Goal: Find specific page/section: Find specific page/section

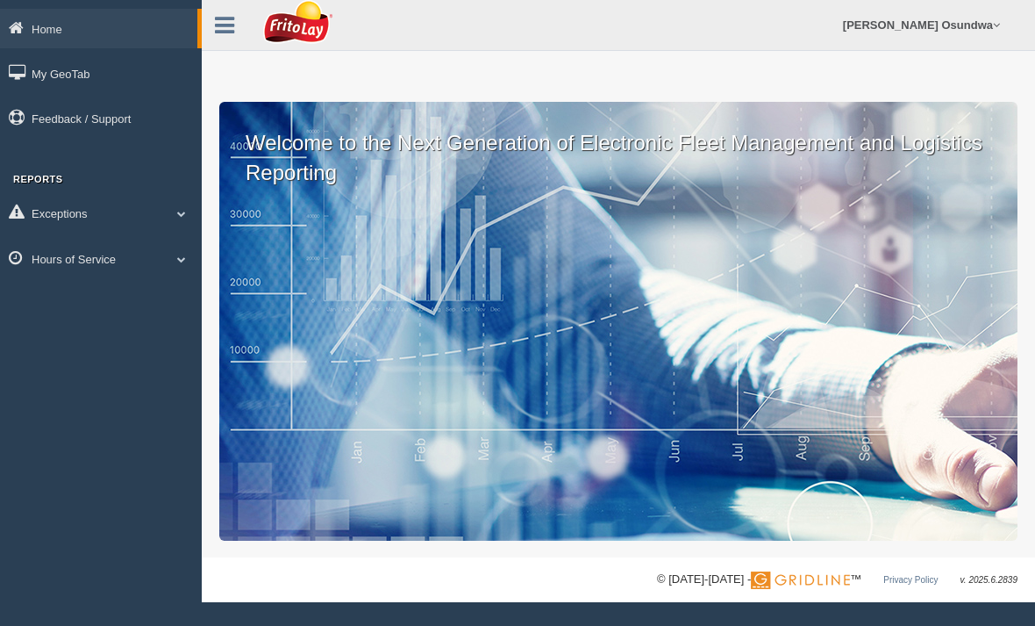
click at [108, 255] on link "Hours of Service" at bounding box center [101, 258] width 202 height 39
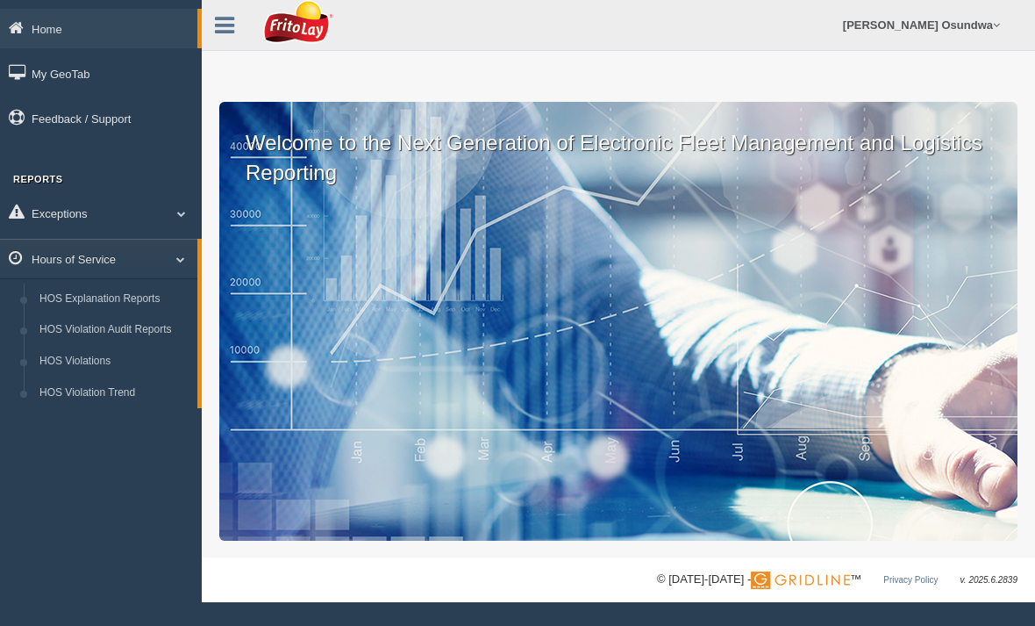
click at [133, 308] on link "HOS Explanation Reports" at bounding box center [115, 299] width 166 height 32
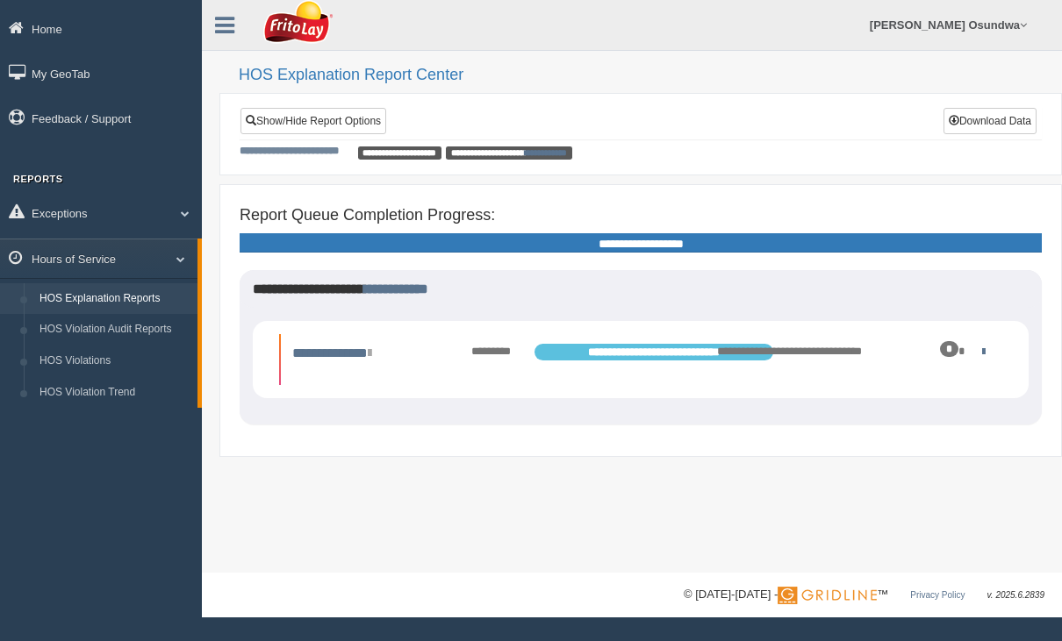
click at [981, 354] on link at bounding box center [979, 351] width 11 height 11
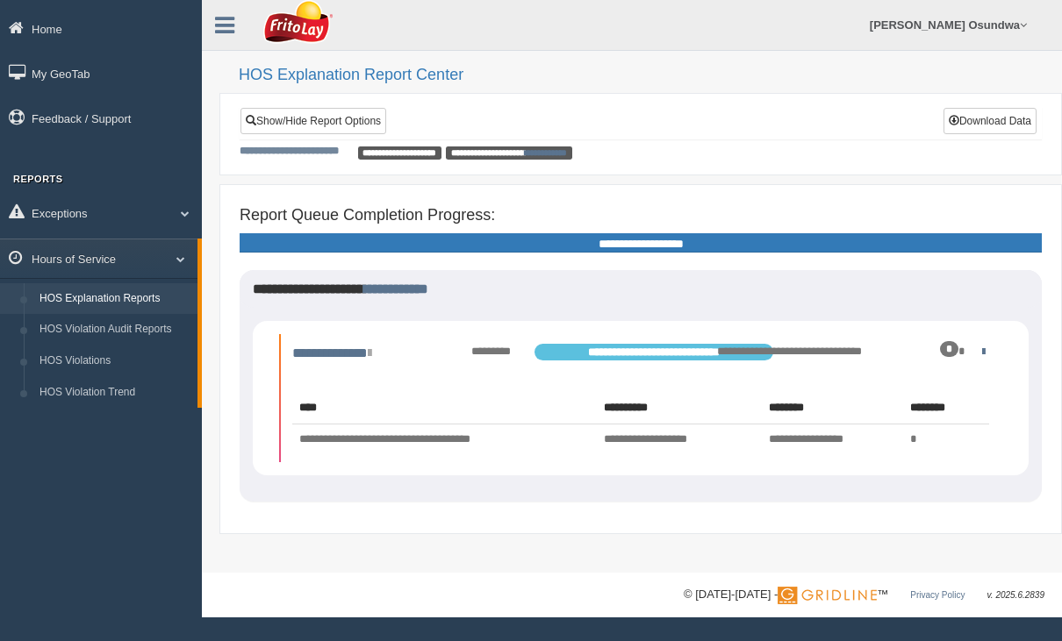
click at [984, 354] on link at bounding box center [979, 351] width 11 height 11
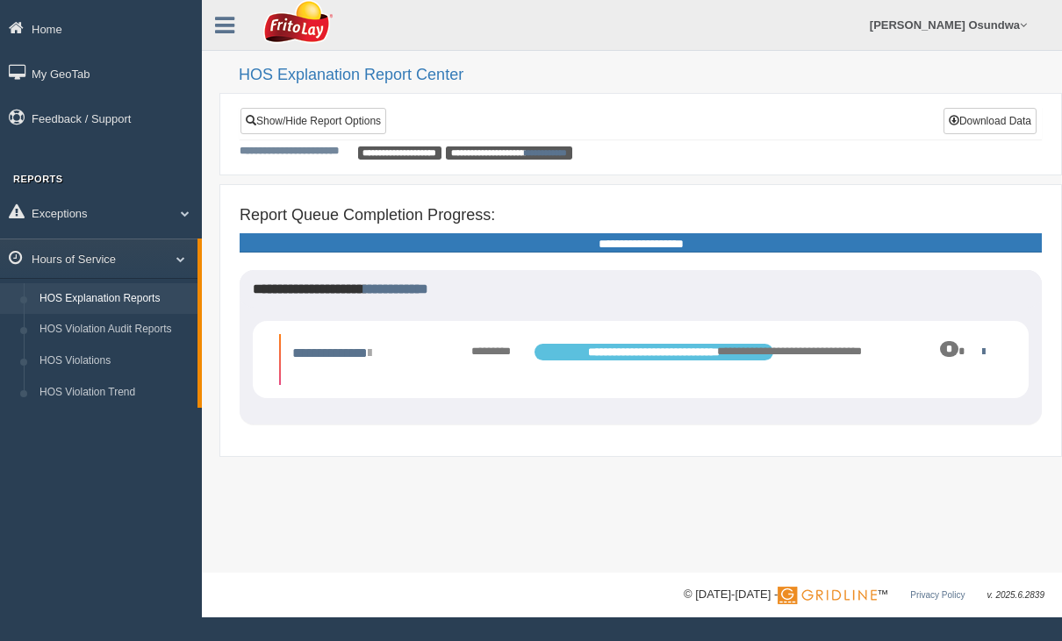
click at [985, 348] on link at bounding box center [979, 351] width 11 height 11
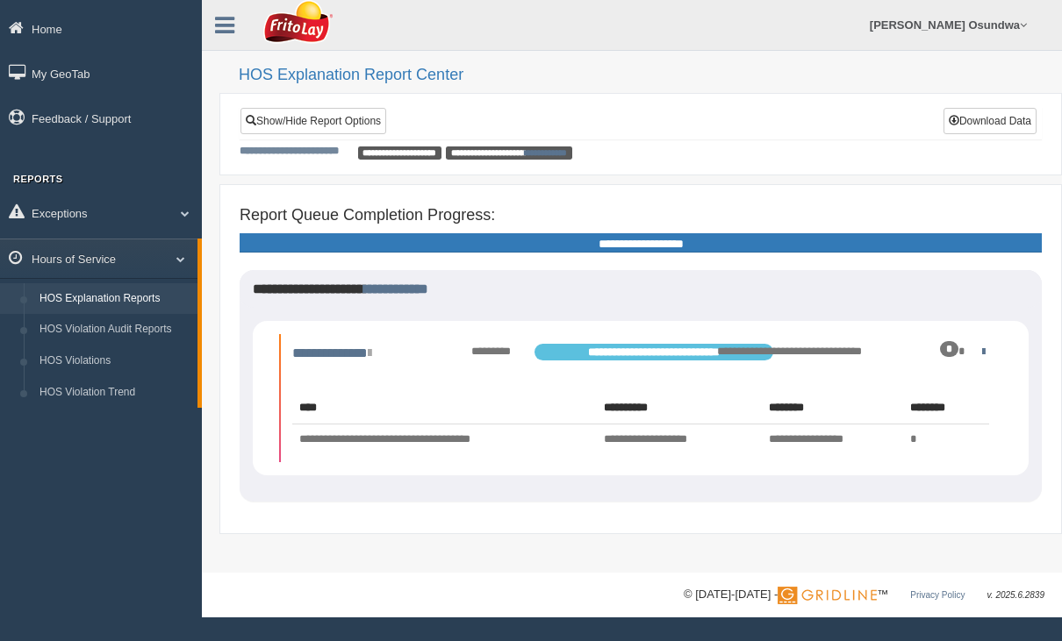
click at [676, 346] on span "**********" at bounding box center [653, 352] width 239 height 17
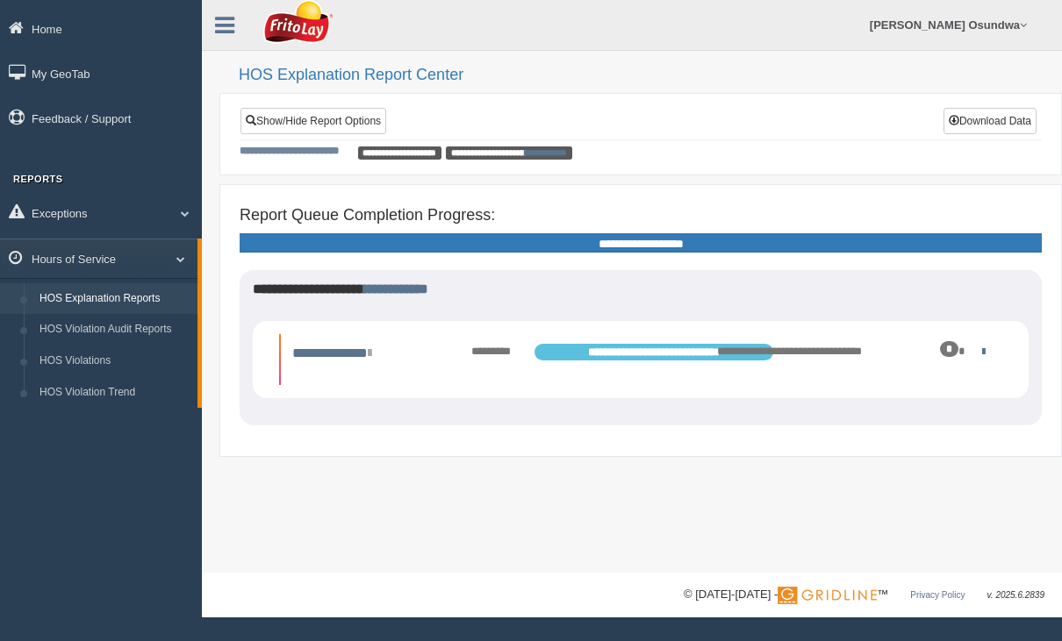
click at [371, 354] on icon at bounding box center [370, 354] width 4 height 14
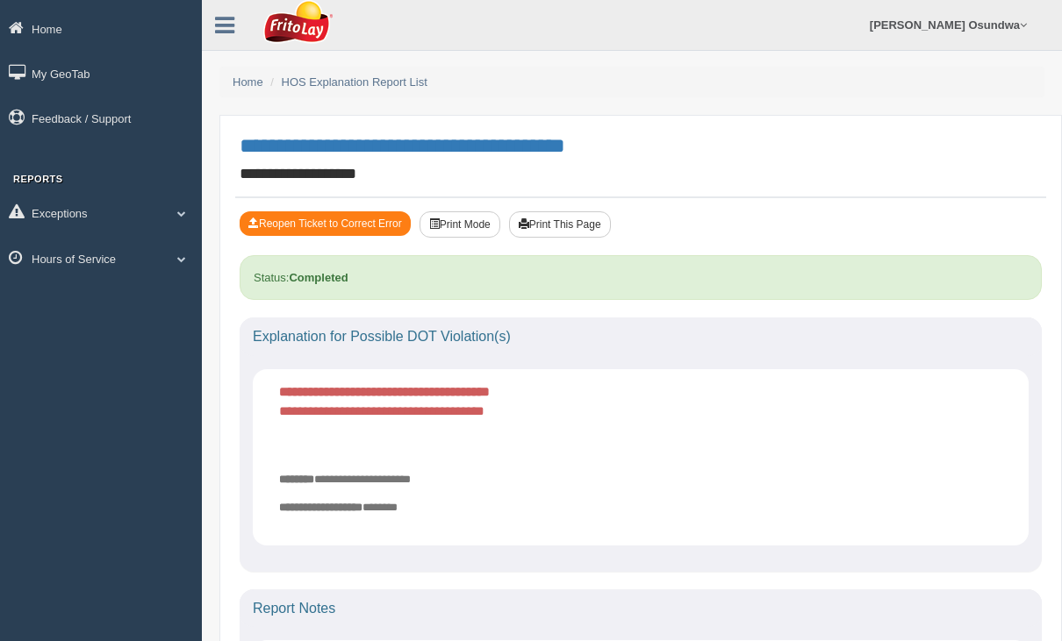
click at [49, 35] on link "Home" at bounding box center [101, 28] width 202 height 39
